Goal: Purchase product/service

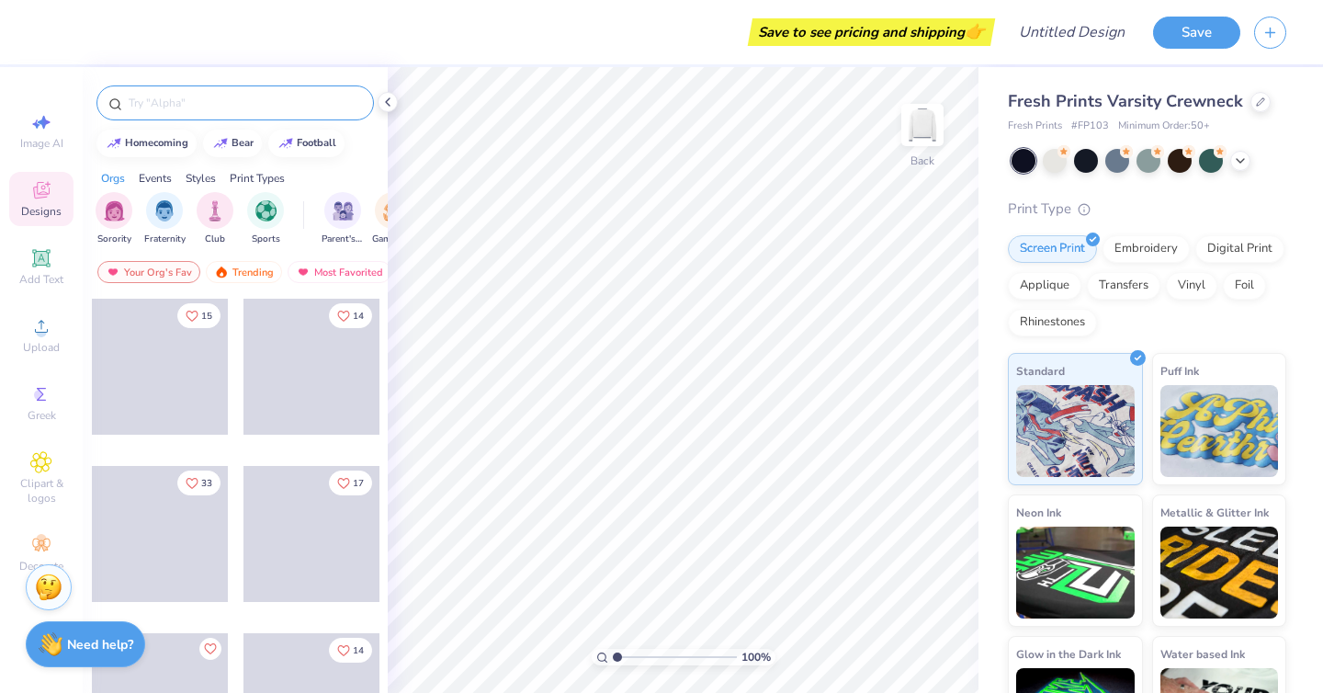
click at [266, 111] on input "text" at bounding box center [244, 103] width 235 height 18
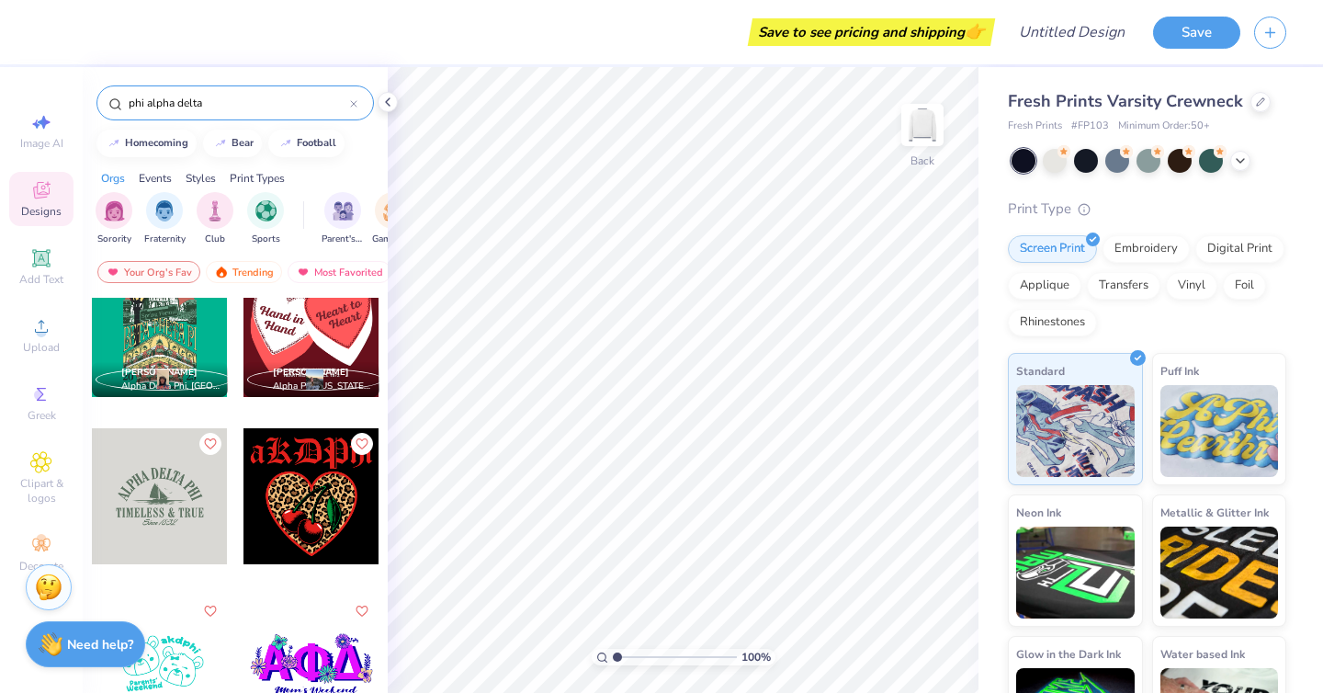
drag, startPoint x: 248, startPoint y: 99, endPoint x: 146, endPoint y: 100, distance: 102.0
click at [146, 100] on input "phi alpha delta" at bounding box center [238, 103] width 223 height 18
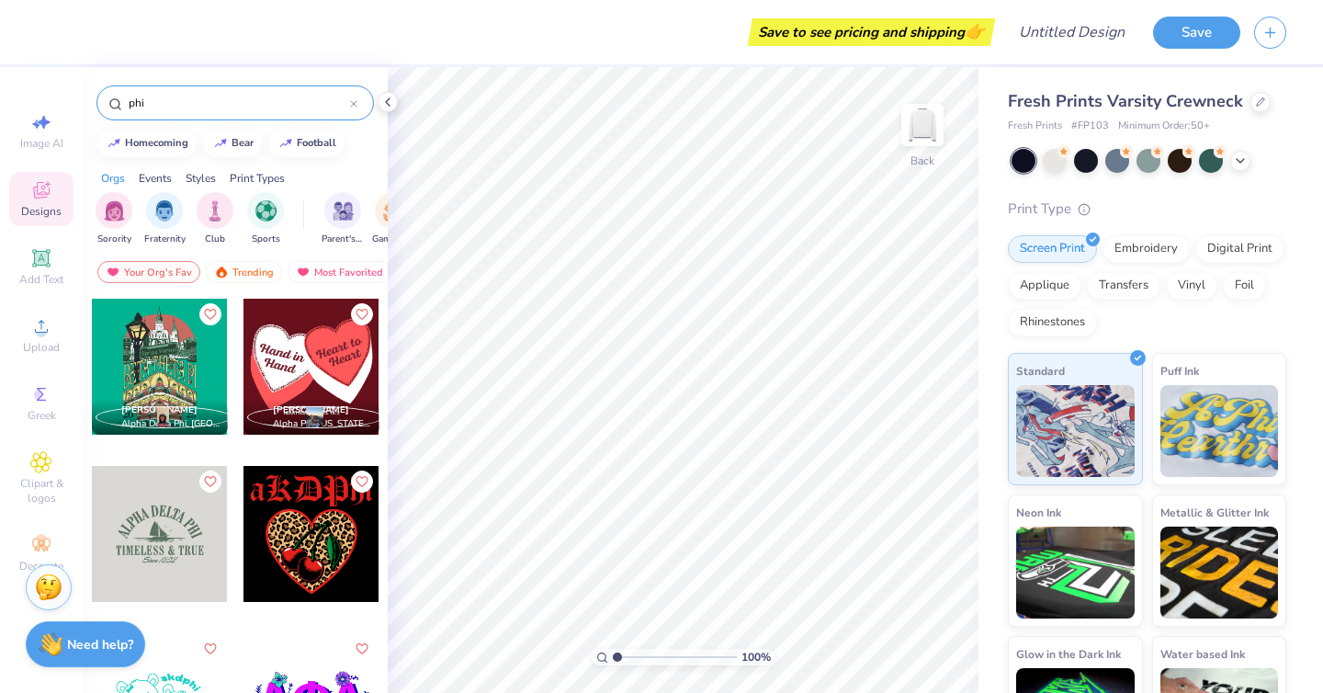
type input "phi"
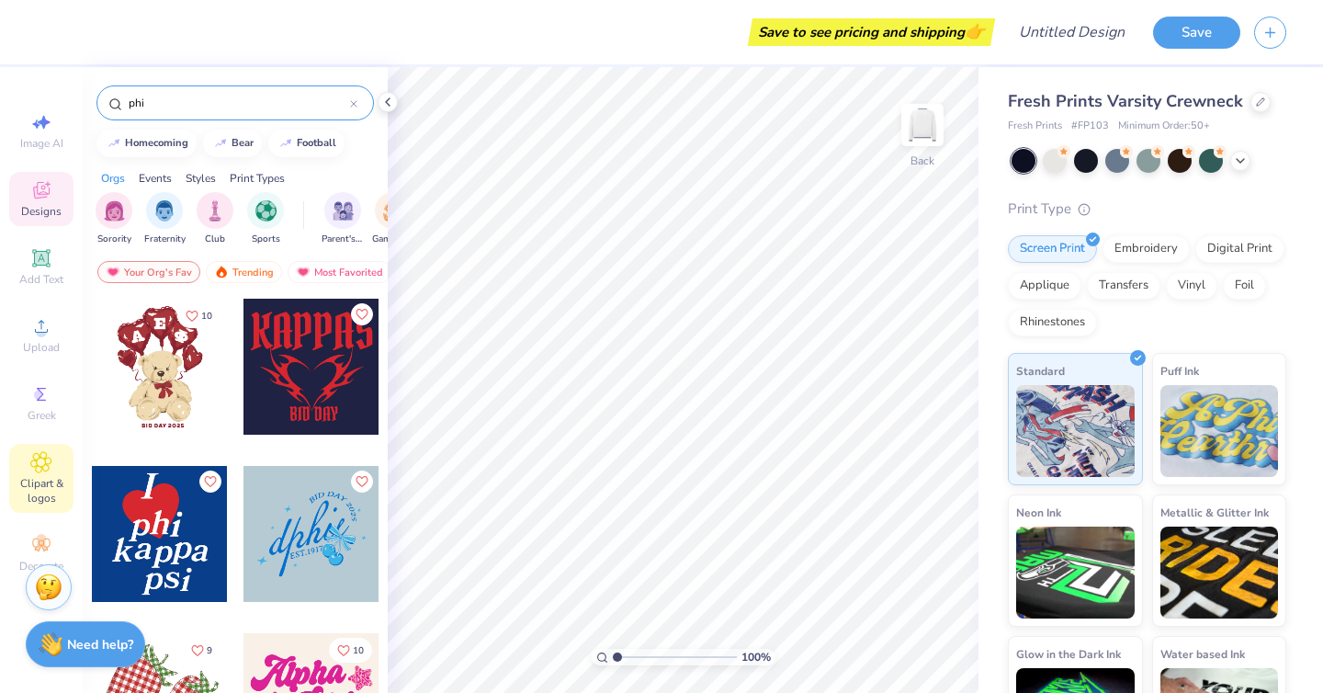
click at [39, 476] on span "Clipart & logos" at bounding box center [41, 490] width 64 height 29
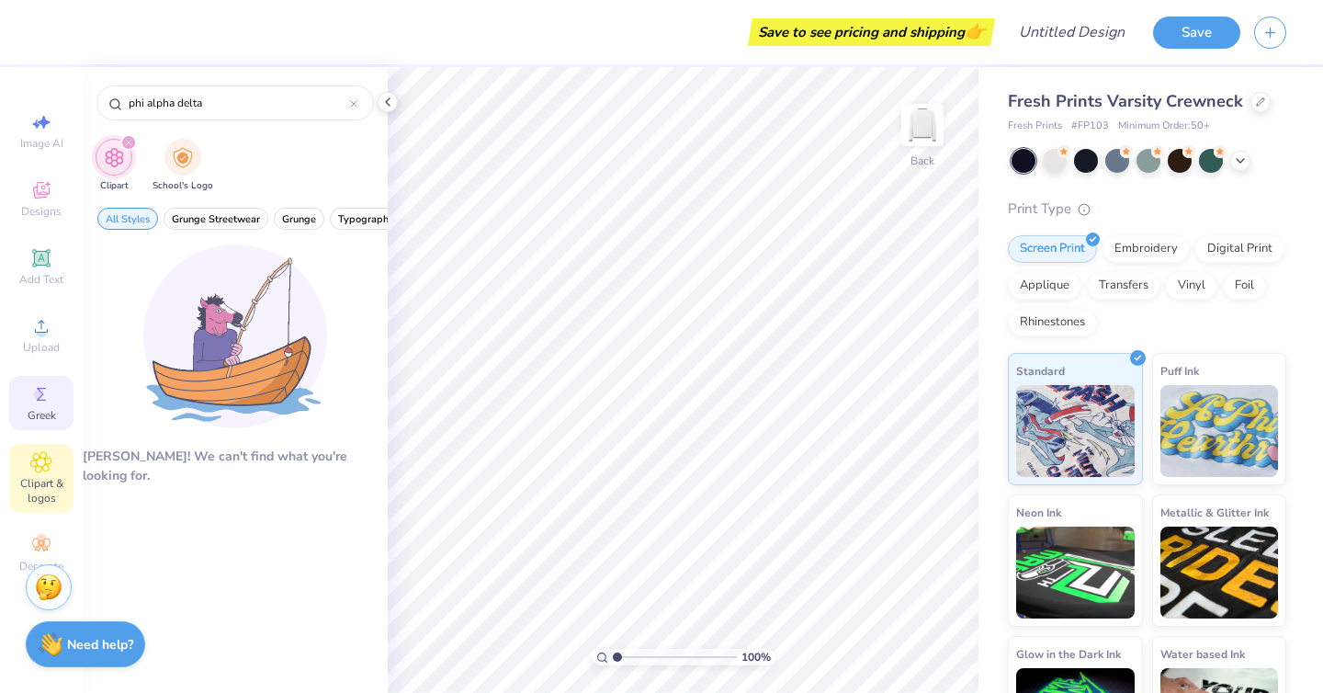
type input "phi alpha delta"
click at [46, 403] on icon at bounding box center [41, 394] width 22 height 22
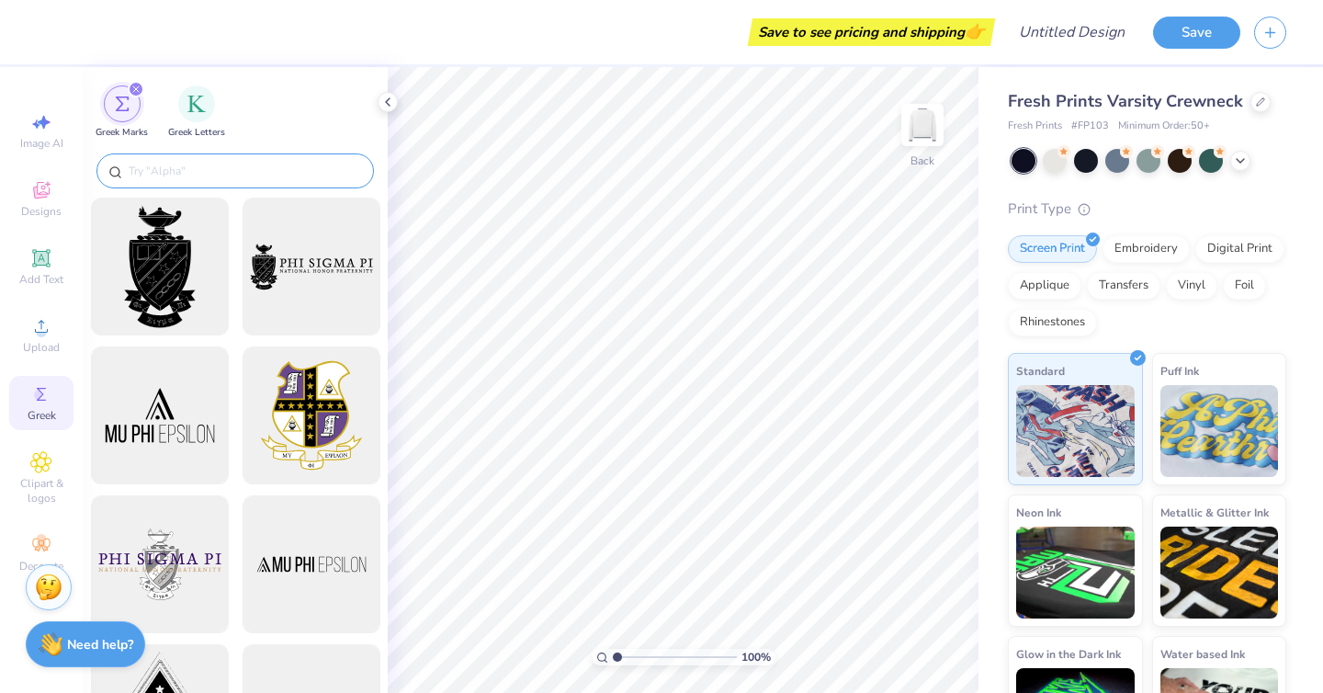
click at [213, 158] on div at bounding box center [234, 170] width 277 height 35
click at [212, 173] on input "text" at bounding box center [244, 171] width 235 height 18
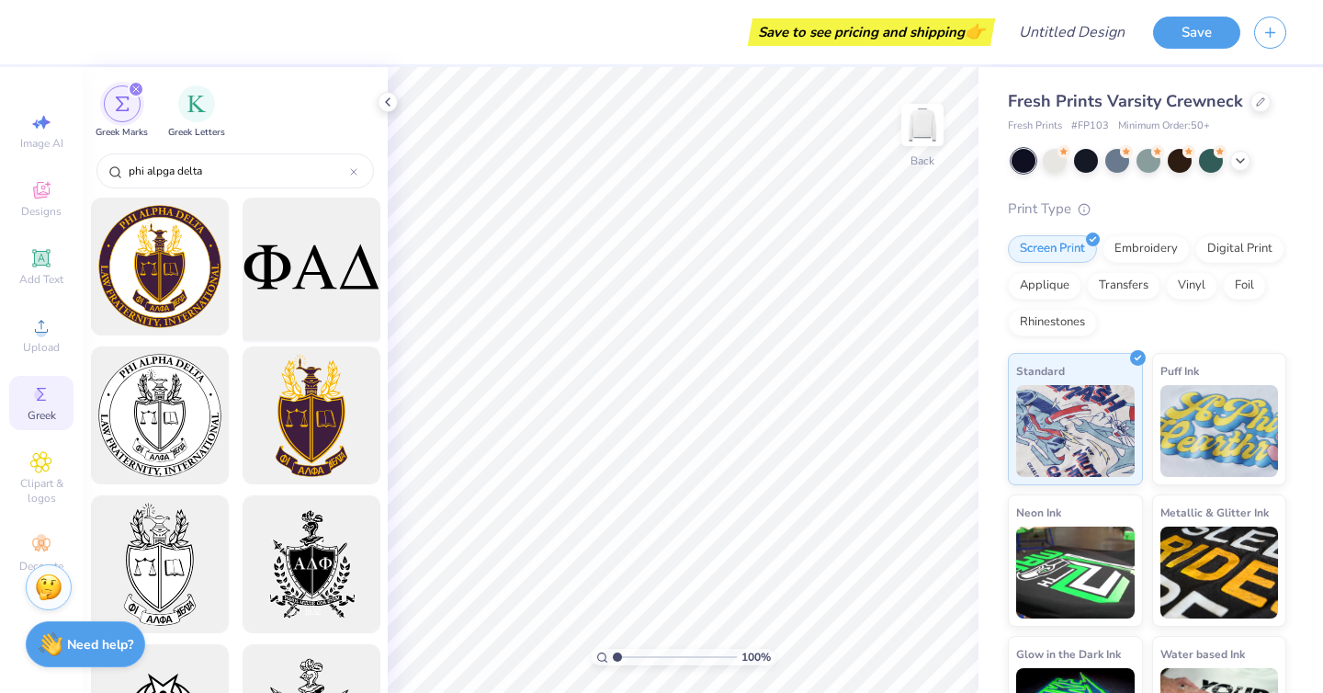
type input "phi alpga delta"
click at [308, 262] on div at bounding box center [311, 267] width 152 height 152
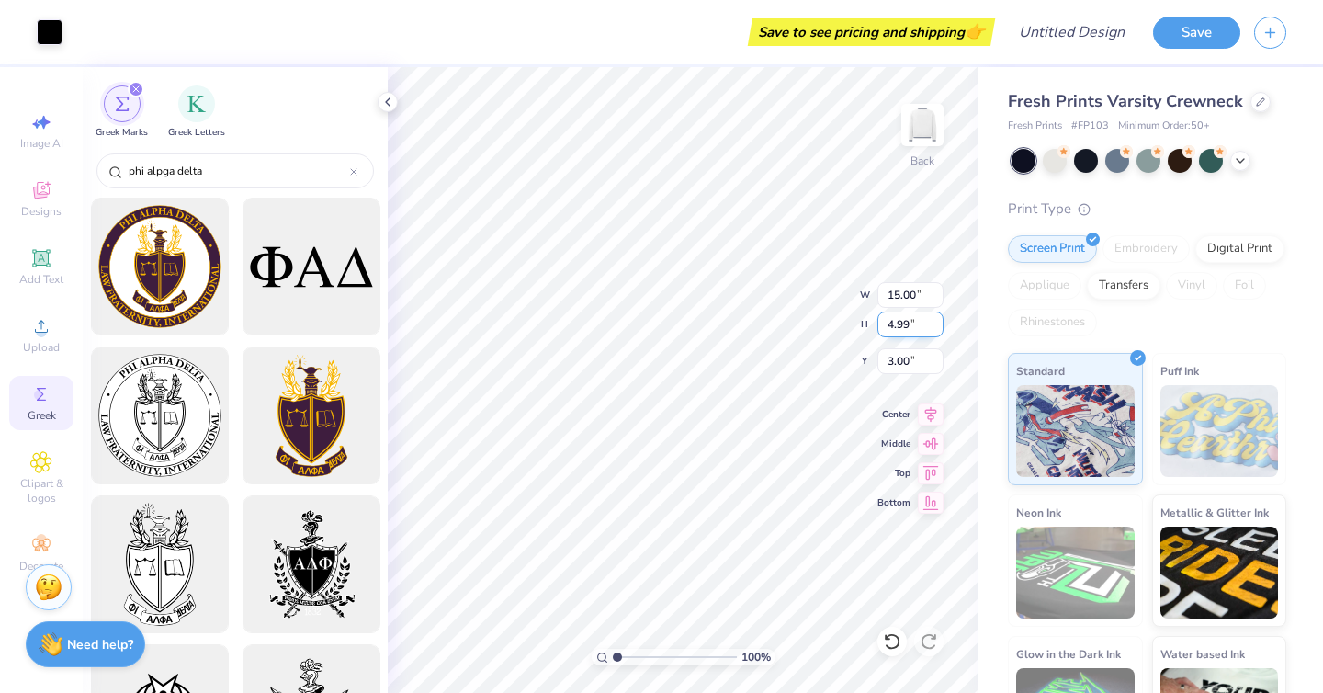
type input "5.46"
type input "1.82"
type input "3.74"
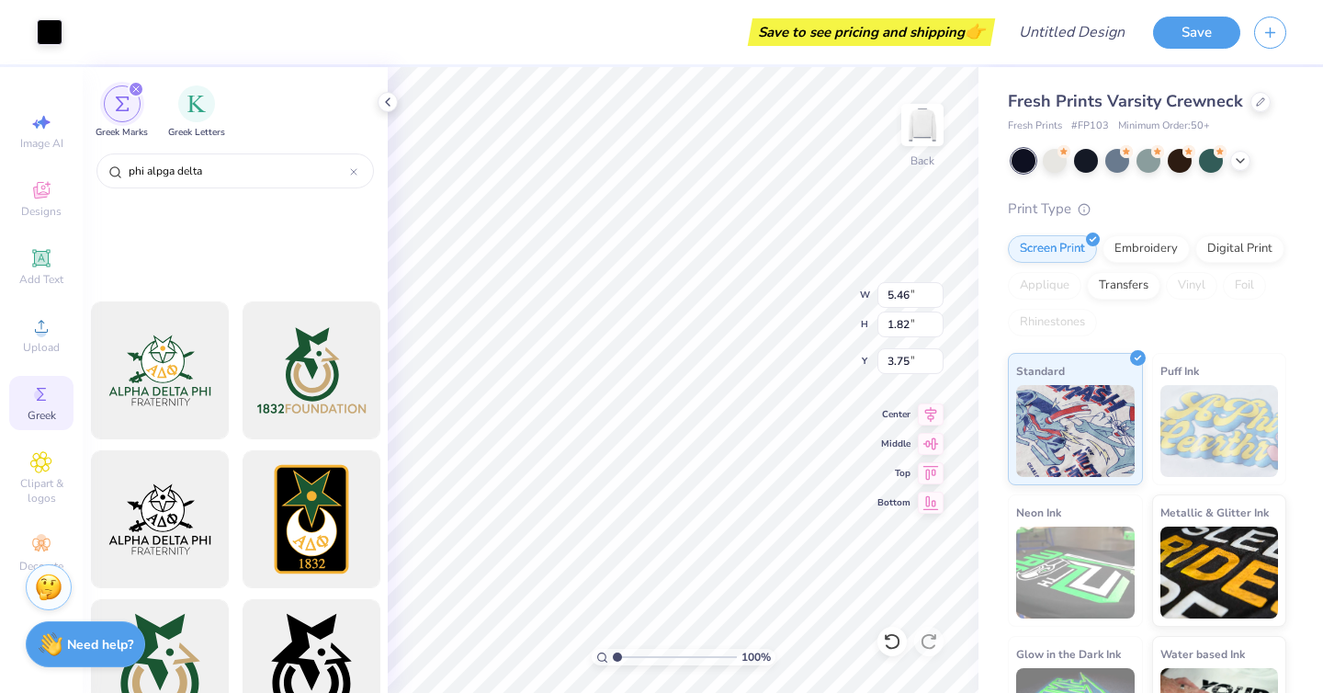
scroll to position [1439, 0]
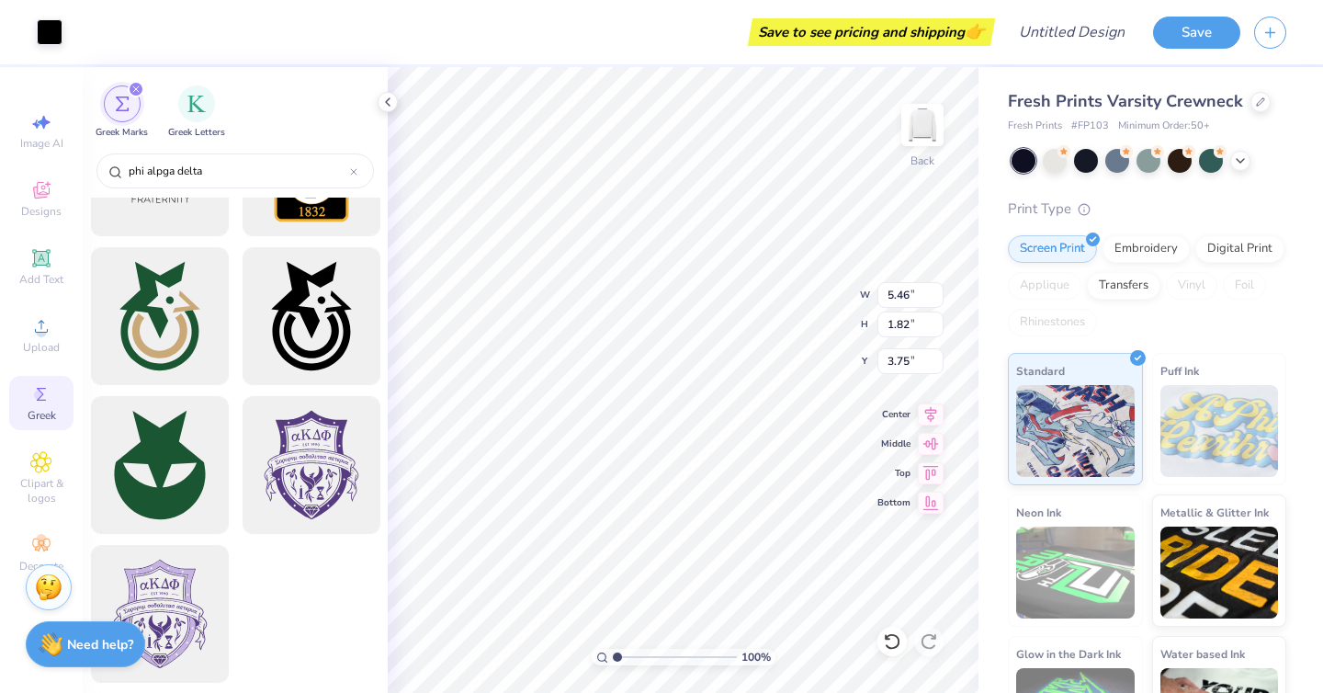
click at [52, 426] on div "Greek" at bounding box center [41, 403] width 64 height 54
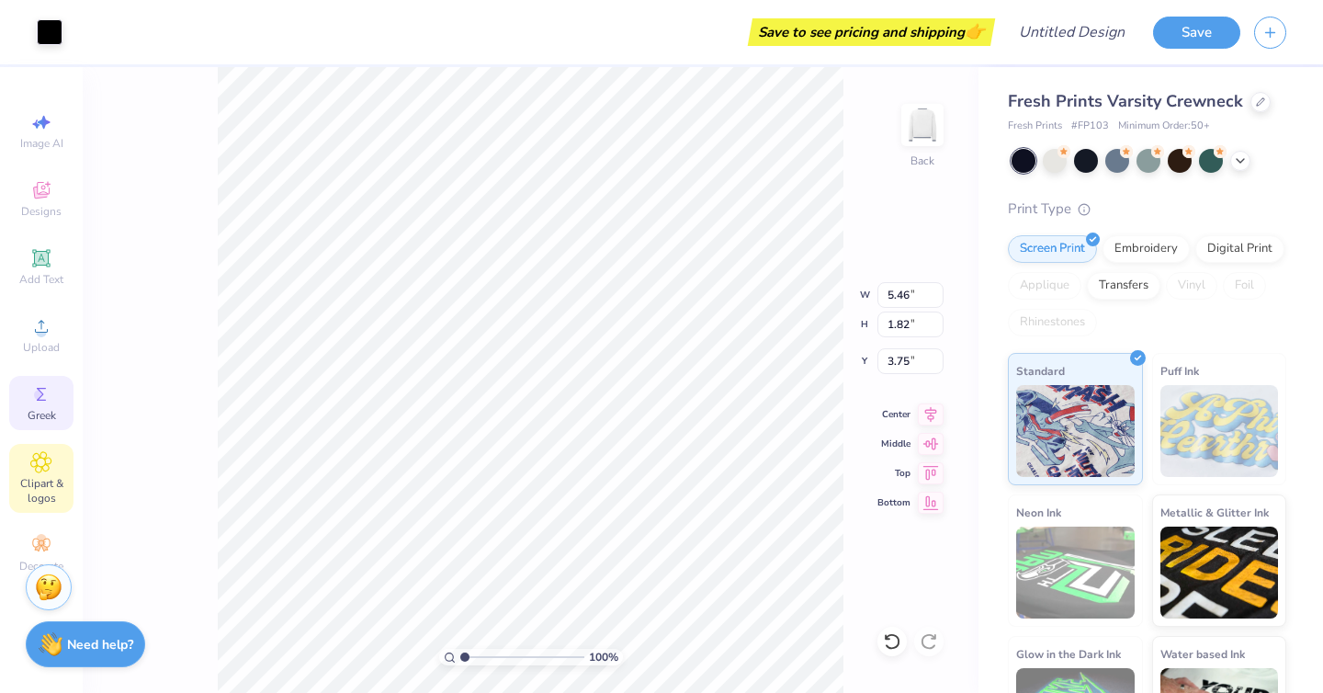
click at [48, 474] on div "Clipart & logos" at bounding box center [41, 478] width 64 height 69
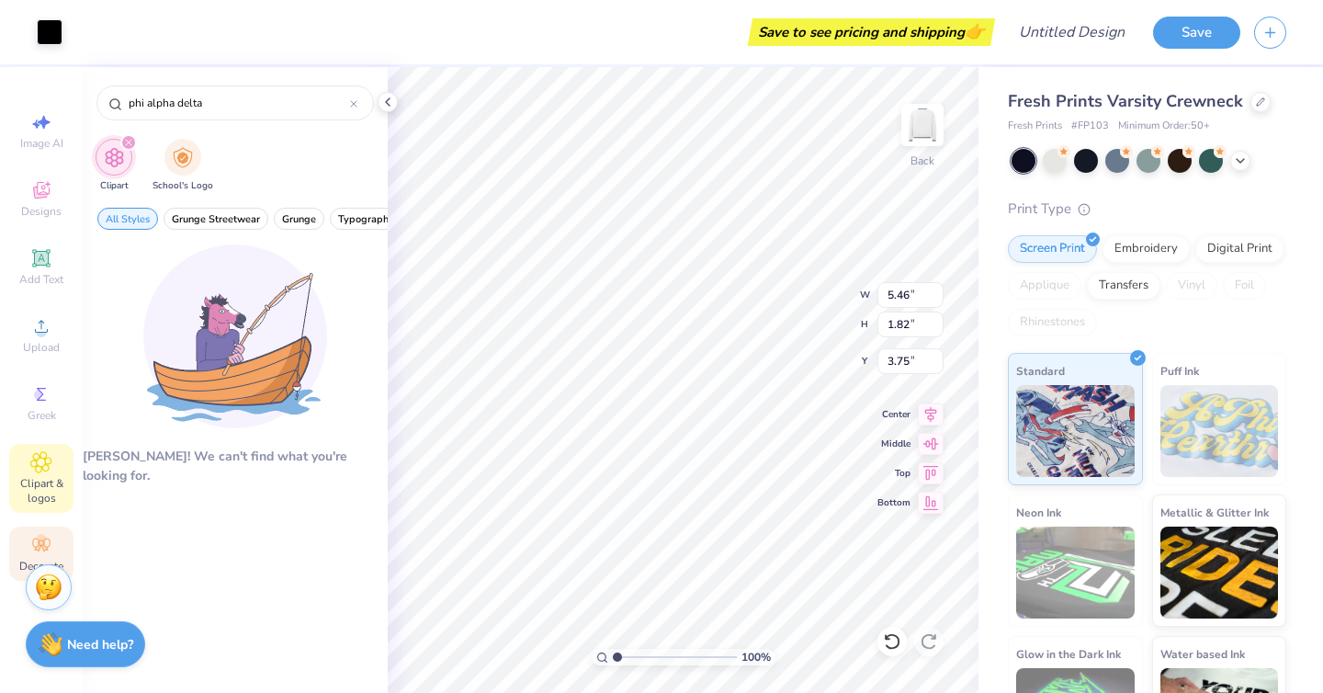
click at [40, 526] on div "Decorate" at bounding box center [41, 553] width 64 height 54
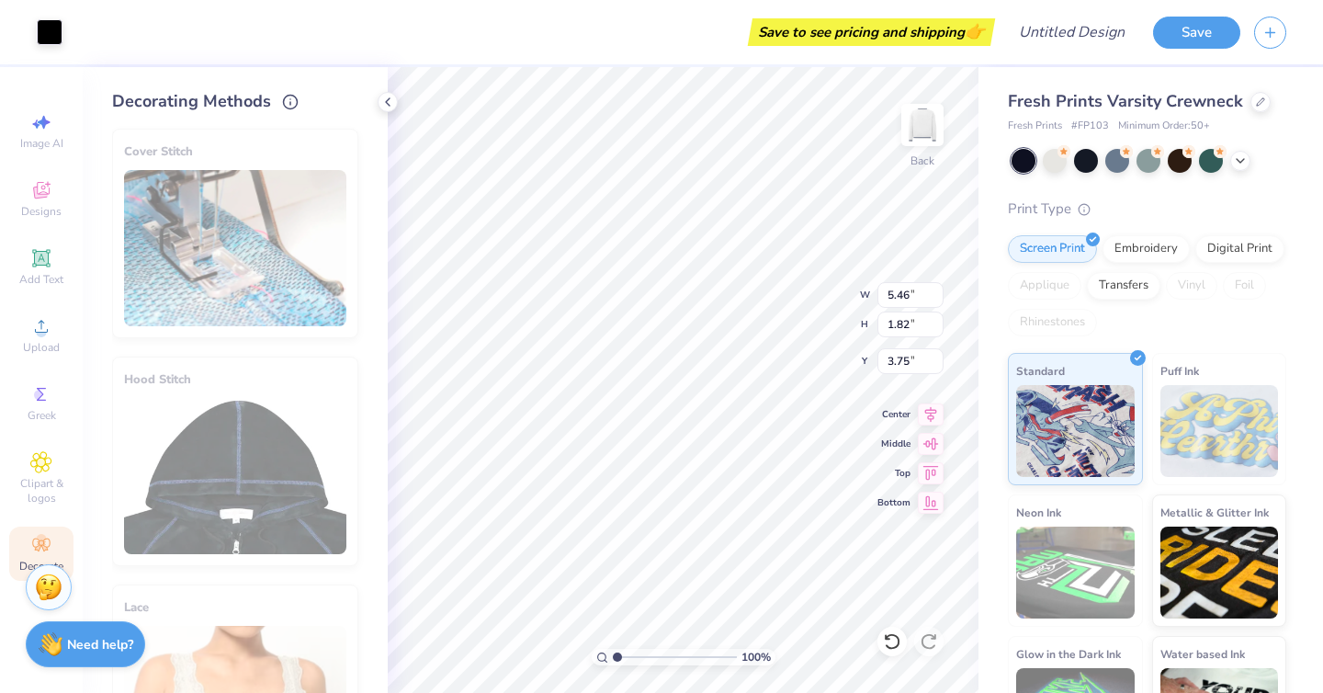
click at [25, 165] on div "Image AI Designs Add Text Upload Greek Clipart & logos Decorate" at bounding box center [41, 342] width 64 height 477
click at [25, 124] on div "Image AI" at bounding box center [41, 131] width 64 height 54
select select "4"
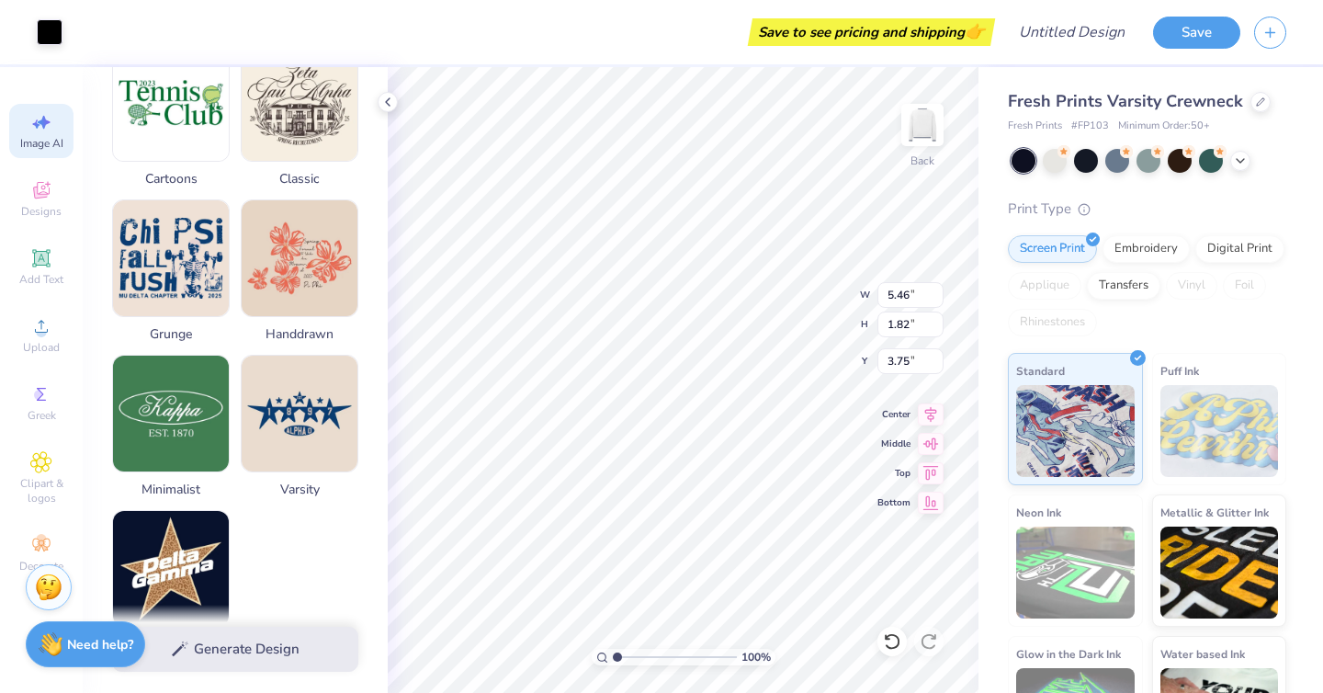
scroll to position [878, 0]
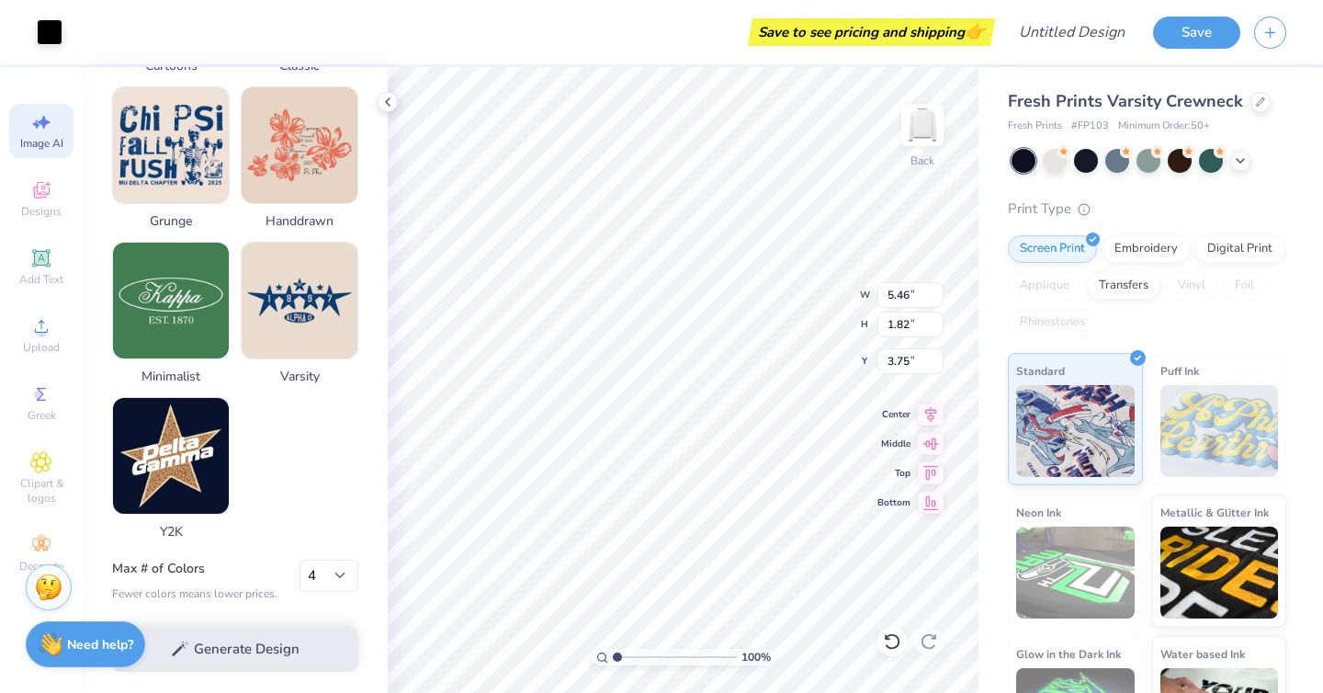
type input "3.73"
click at [1147, 174] on div "Fresh Prints Varsity Crewneck Fresh Prints # FP103 Minimum Order: 50 + Print Ty…" at bounding box center [1147, 428] width 278 height 679
click at [1241, 163] on icon at bounding box center [1240, 159] width 15 height 15
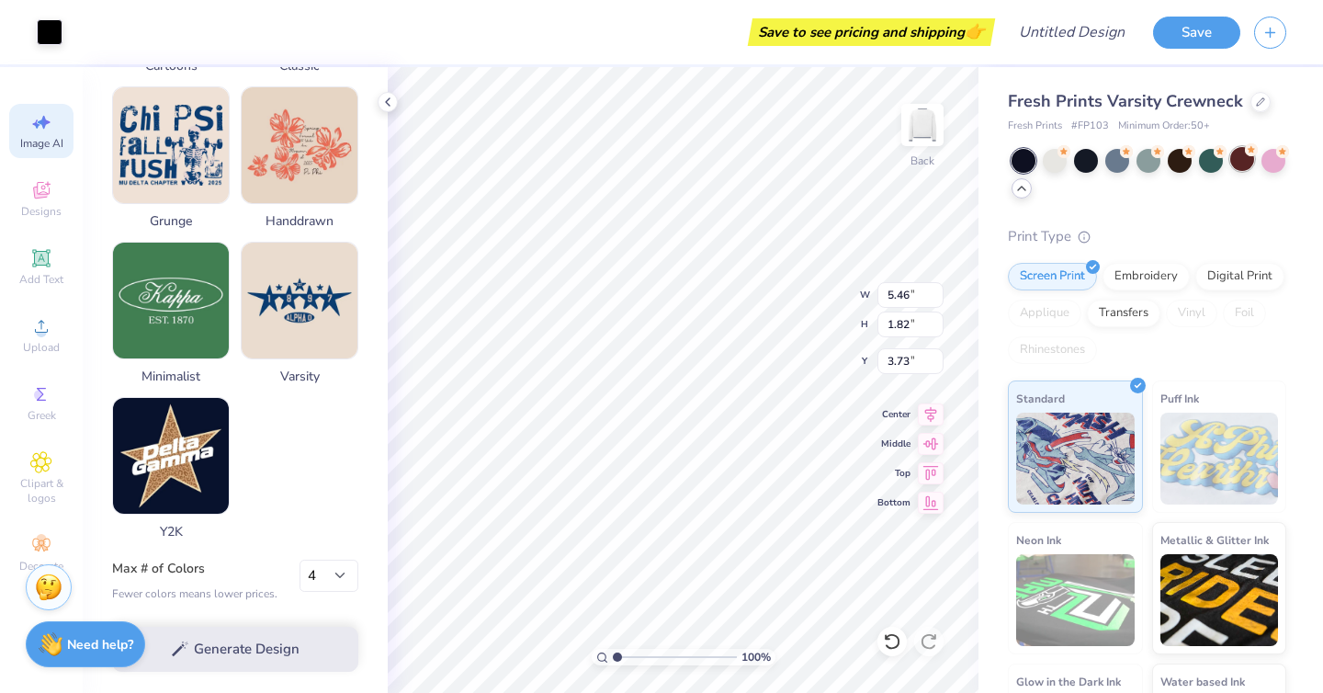
click at [1238, 159] on div at bounding box center [1242, 159] width 24 height 24
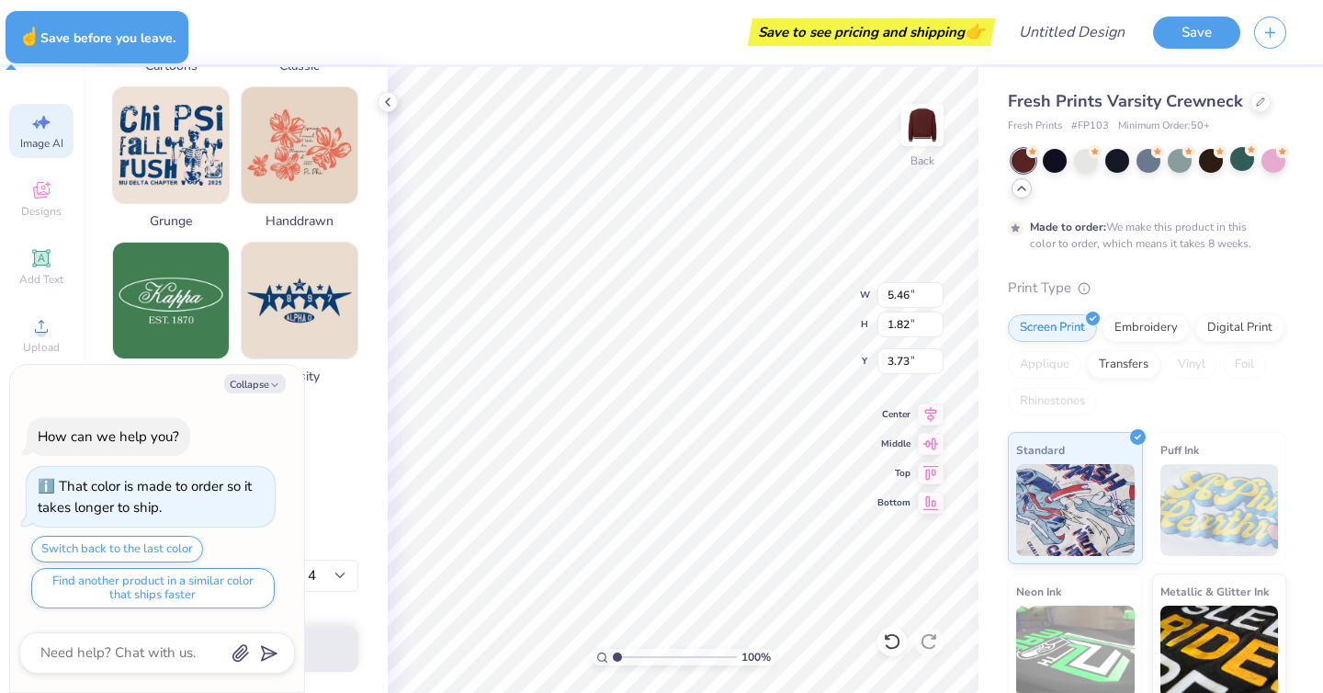
type textarea "x"
